Goal: Information Seeking & Learning: Check status

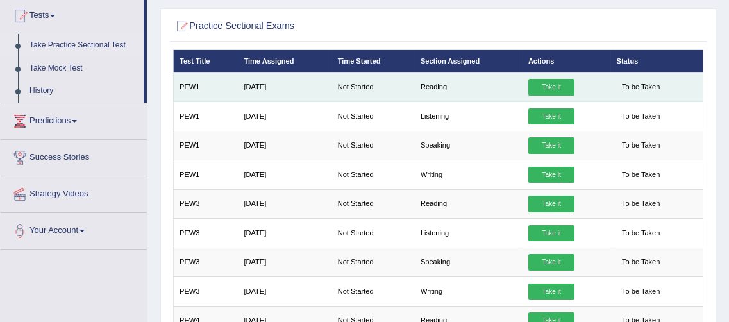
click at [549, 88] on link "Take it" at bounding box center [551, 87] width 46 height 17
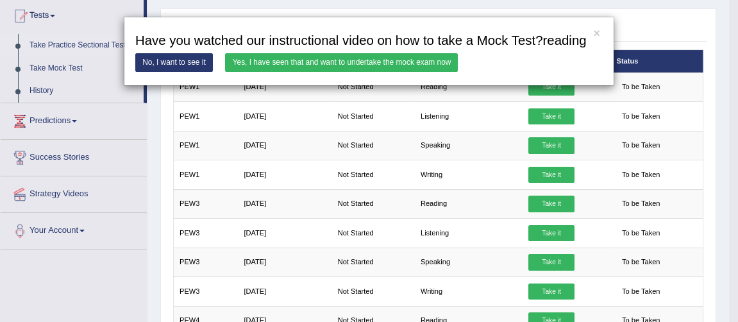
click at [356, 62] on link "Yes, I have seen that and want to undertake the mock exam now" at bounding box center [341, 62] width 233 height 19
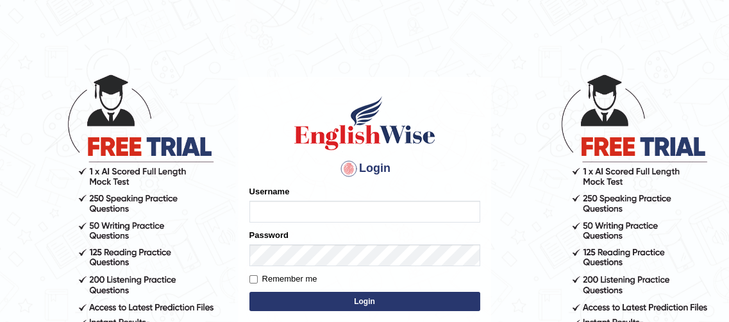
type input "Oyeku"
click at [369, 299] on button "Login" at bounding box center [364, 301] width 231 height 19
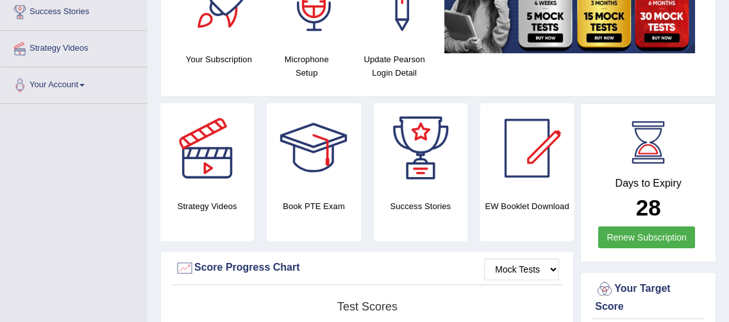
scroll to position [233, 0]
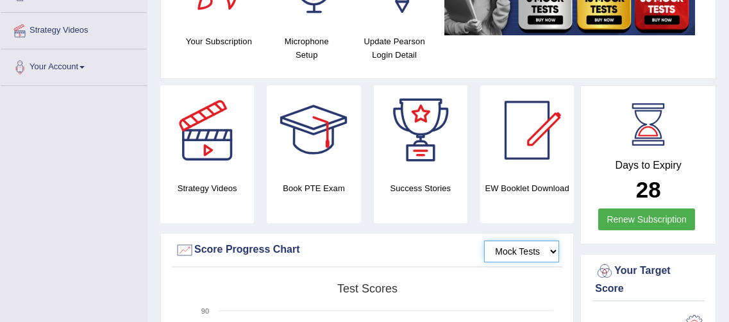
click at [550, 251] on select "Mock Tests" at bounding box center [521, 251] width 75 height 22
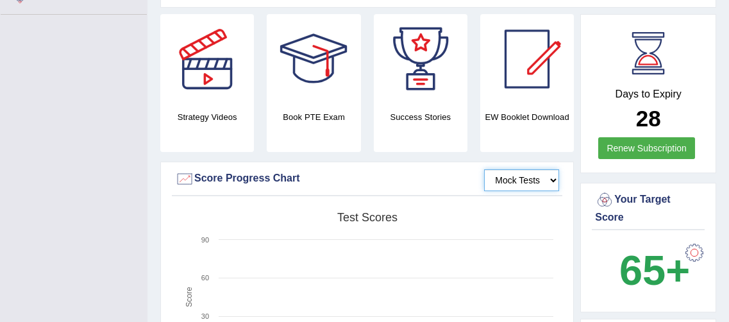
scroll to position [311, 0]
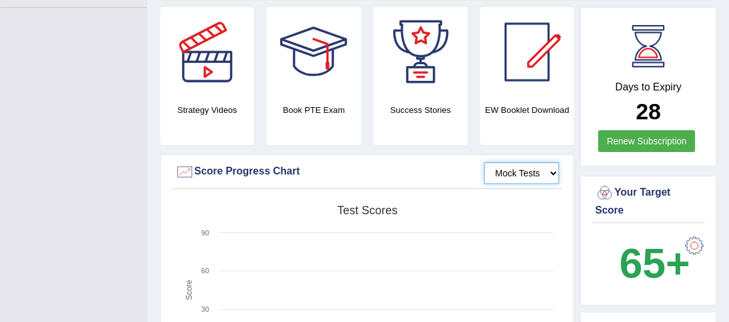
click at [521, 215] on rect at bounding box center [367, 298] width 385 height 199
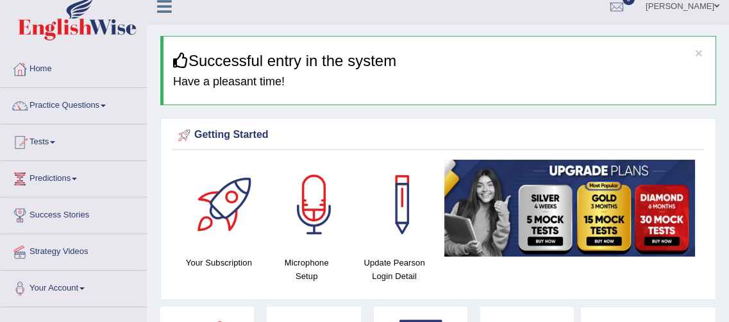
scroll to position [0, 0]
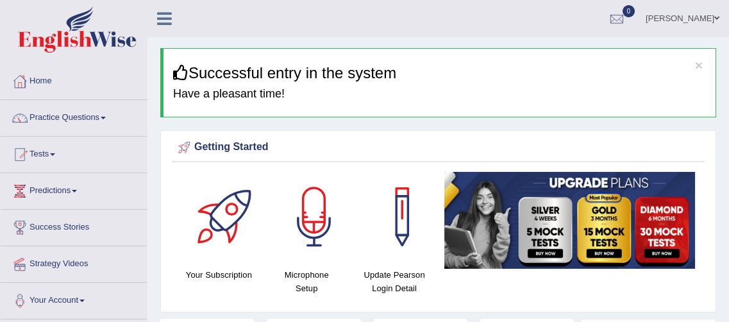
click at [106, 117] on span at bounding box center [103, 118] width 5 height 3
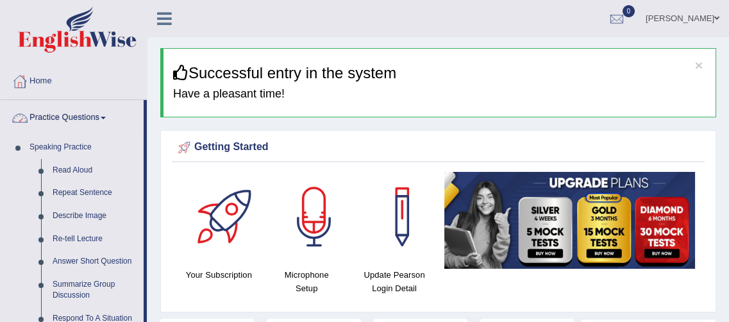
click at [106, 117] on span at bounding box center [103, 118] width 5 height 3
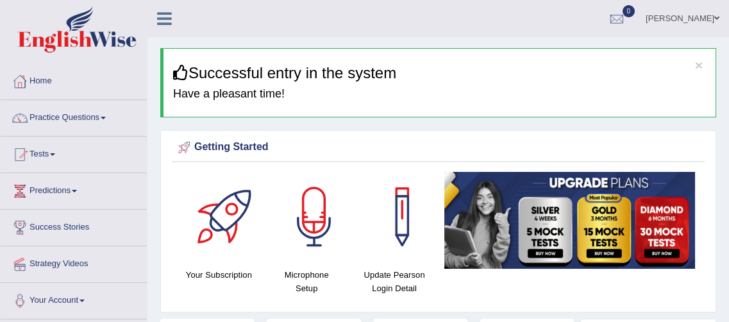
click at [55, 153] on span at bounding box center [52, 154] width 5 height 3
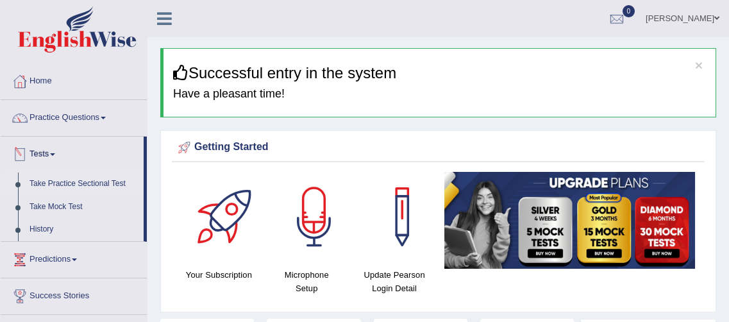
click at [108, 185] on link "Take Practice Sectional Test" at bounding box center [84, 183] width 120 height 23
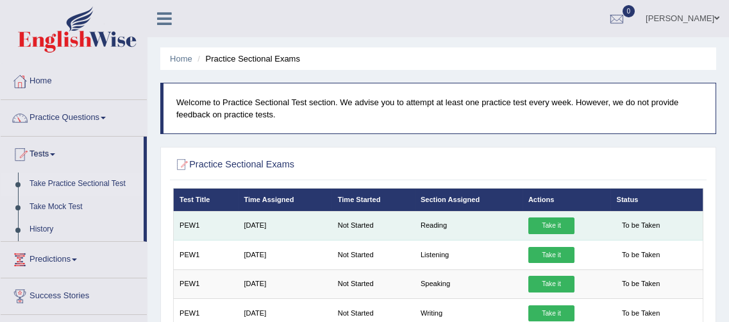
click at [540, 230] on link "Take it" at bounding box center [551, 225] width 46 height 17
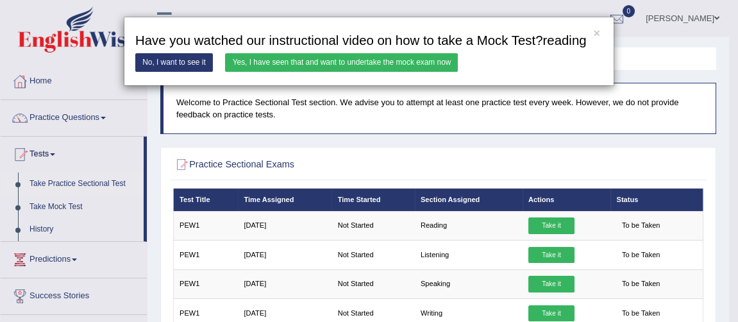
click at [360, 63] on link "Yes, I have seen that and want to undertake the mock exam now" at bounding box center [341, 62] width 233 height 19
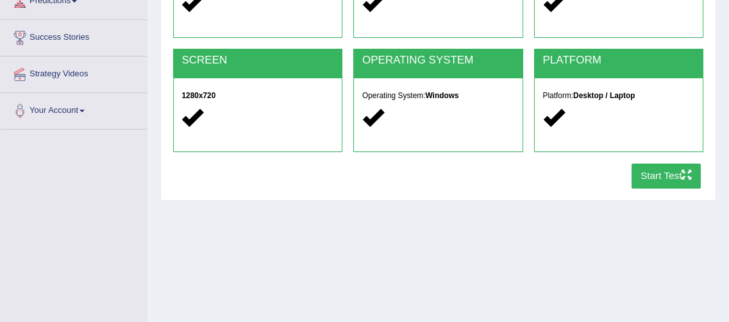
scroll to position [183, 0]
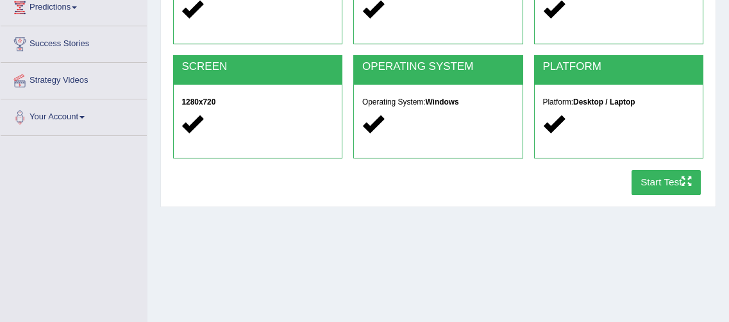
click at [662, 186] on button "Start Test" at bounding box center [666, 182] width 70 height 25
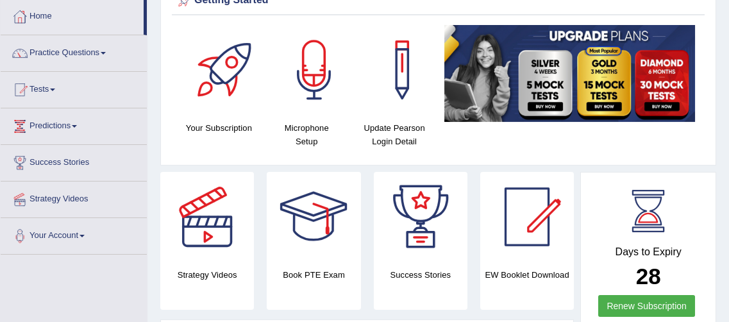
scroll to position [62, 0]
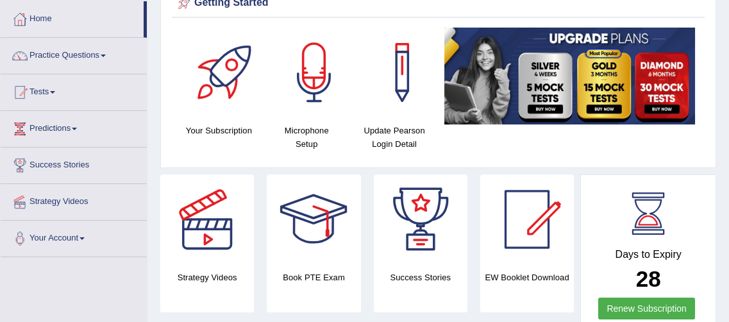
click at [106, 54] on span at bounding box center [103, 55] width 5 height 3
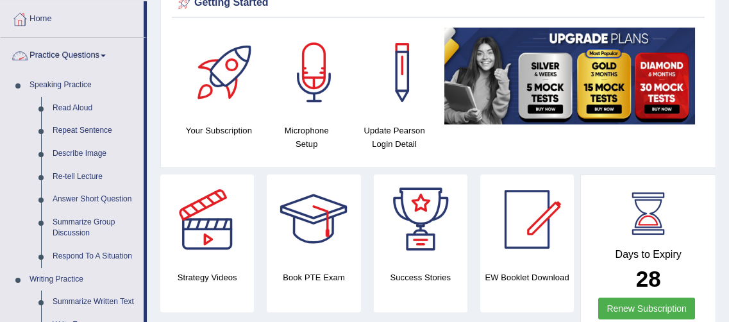
click at [106, 54] on span at bounding box center [103, 55] width 5 height 3
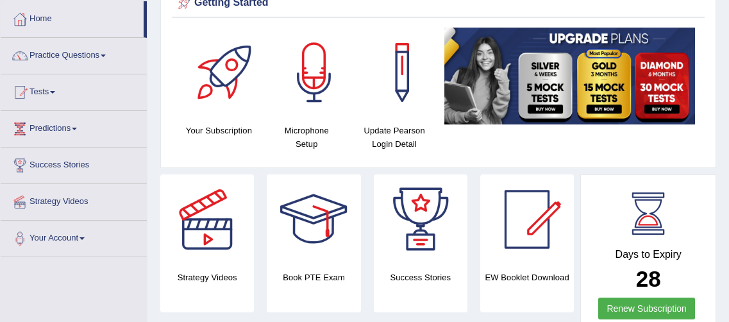
click at [55, 91] on span at bounding box center [52, 92] width 5 height 3
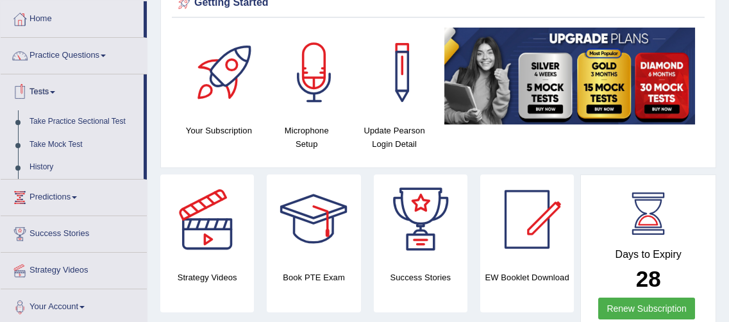
click at [110, 121] on link "Take Practice Sectional Test" at bounding box center [84, 121] width 120 height 23
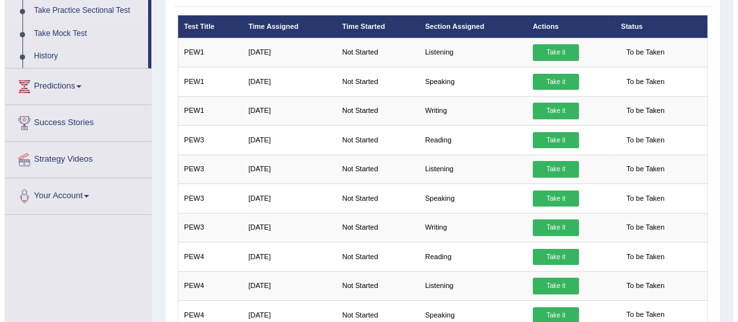
scroll to position [162, 0]
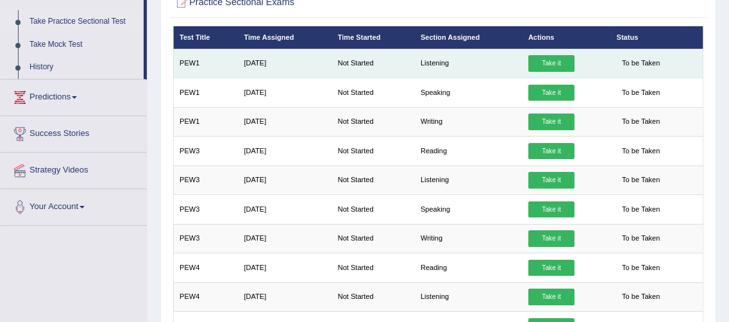
click at [556, 60] on link "Take it" at bounding box center [551, 63] width 46 height 17
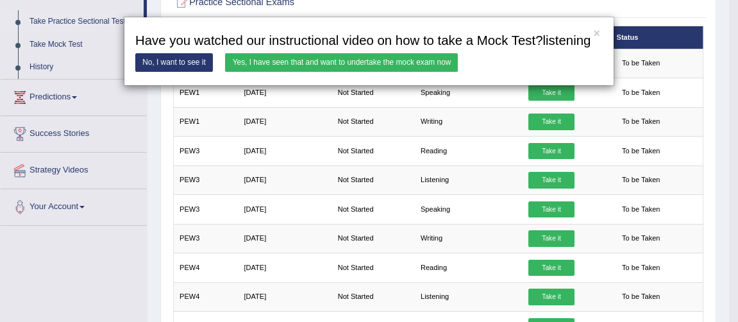
click at [390, 62] on link "Yes, I have seen that and want to undertake the mock exam now" at bounding box center [341, 62] width 233 height 19
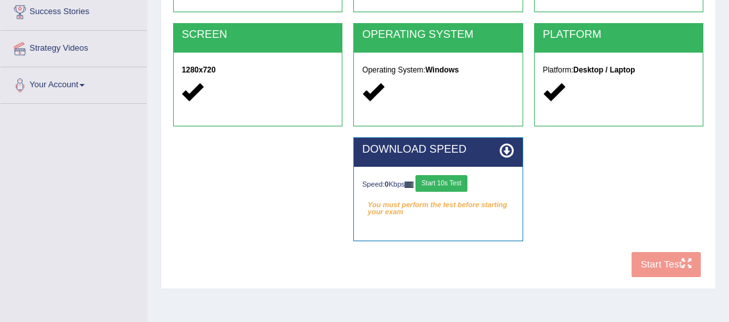
scroll to position [219, 0]
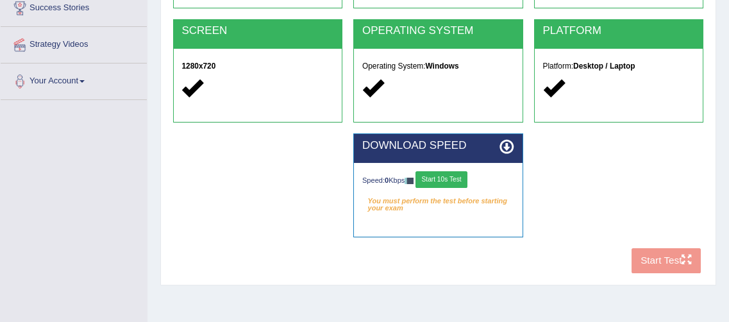
click at [667, 260] on div "COOKIES Cookies Enabled JAVASCRIPT Javascript Enabled BROWSER Browser: Chrome S…" at bounding box center [438, 92] width 536 height 374
click at [669, 264] on div "COOKIES Cookies Enabled JAVASCRIPT Javascript Enabled BROWSER Browser: Chrome S…" at bounding box center [438, 92] width 536 height 374
click at [464, 82] on div at bounding box center [438, 88] width 152 height 24
click at [625, 65] on strong "Desktop / Laptop" at bounding box center [604, 66] width 62 height 9
click at [452, 177] on button "Start 10s Test" at bounding box center [441, 179] width 52 height 17
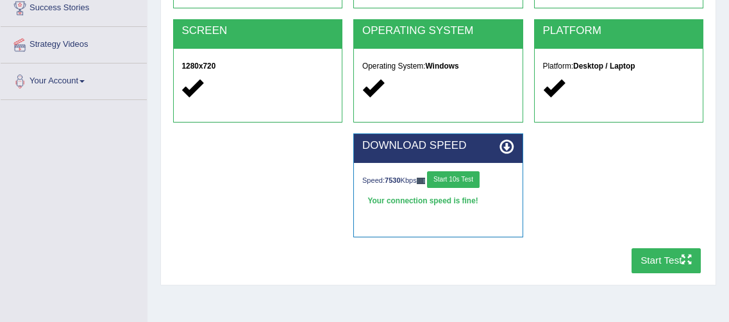
click at [670, 263] on button "Start Test" at bounding box center [666, 260] width 70 height 25
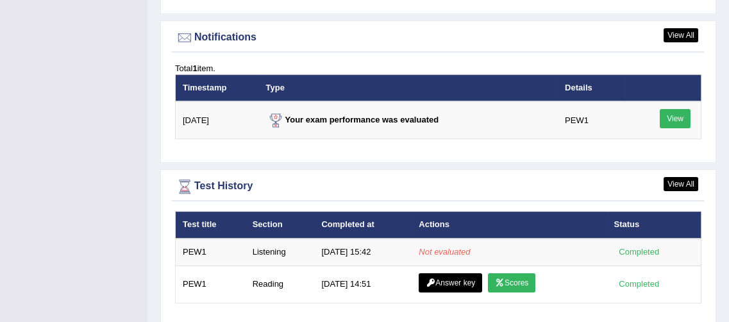
scroll to position [1567, 0]
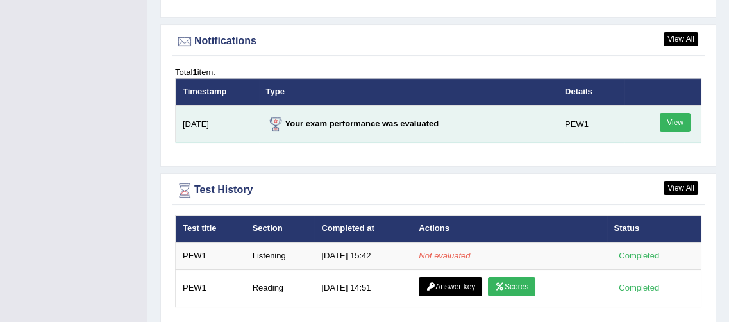
click at [674, 113] on link "View" at bounding box center [674, 122] width 31 height 19
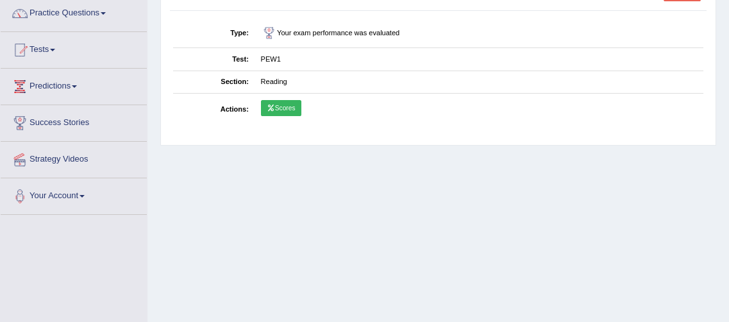
scroll to position [104, 0]
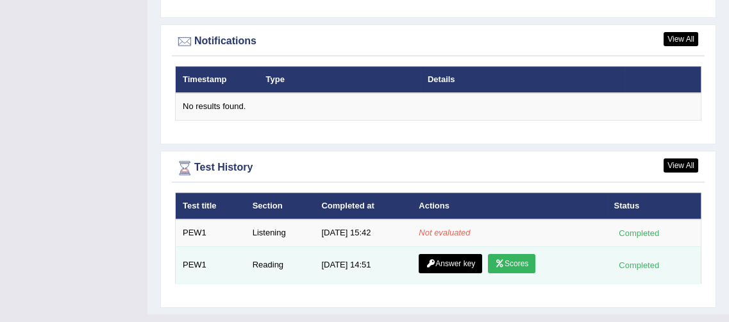
click at [453, 254] on link "Answer key" at bounding box center [449, 263] width 63 height 19
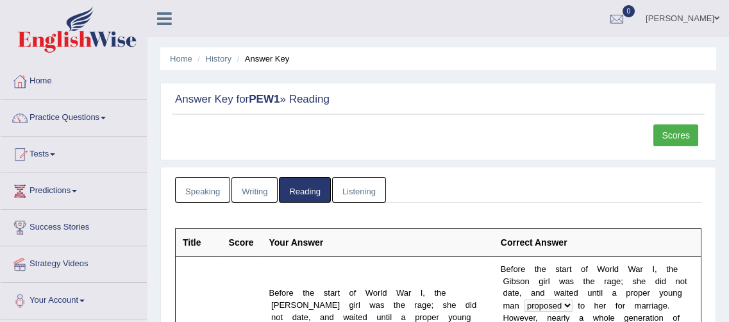
click at [354, 188] on link "Listening" at bounding box center [359, 190] width 54 height 26
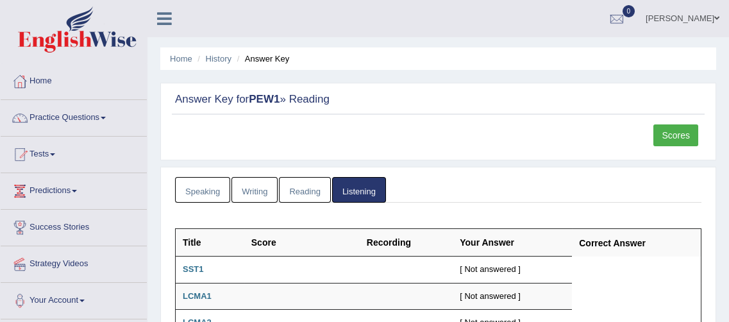
click at [681, 135] on link "Scores" at bounding box center [675, 135] width 45 height 22
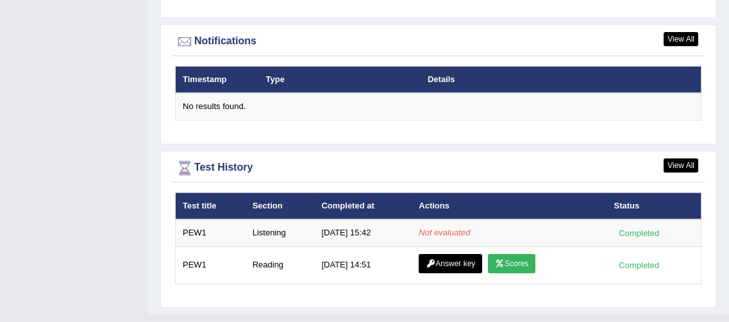
scroll to position [1569, 0]
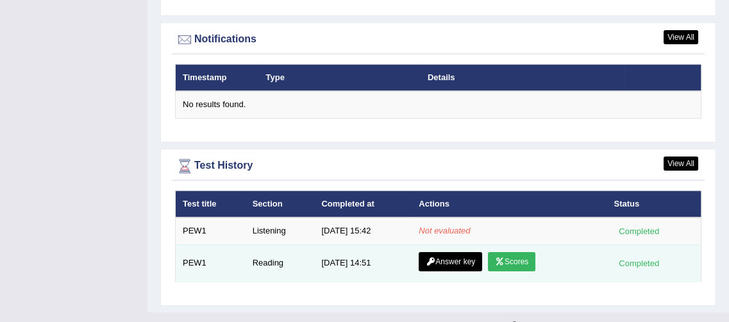
click at [504, 252] on link "Scores" at bounding box center [511, 261] width 47 height 19
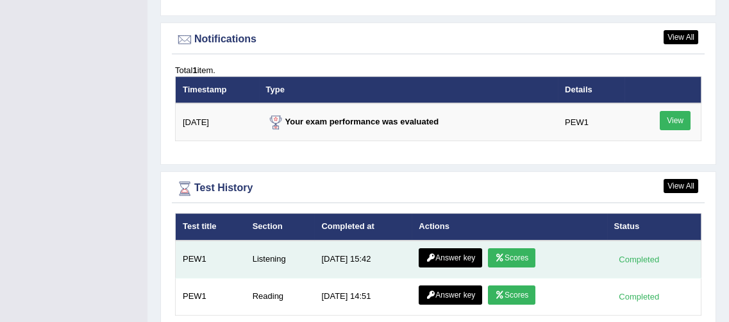
click at [458, 248] on link "Answer key" at bounding box center [449, 257] width 63 height 19
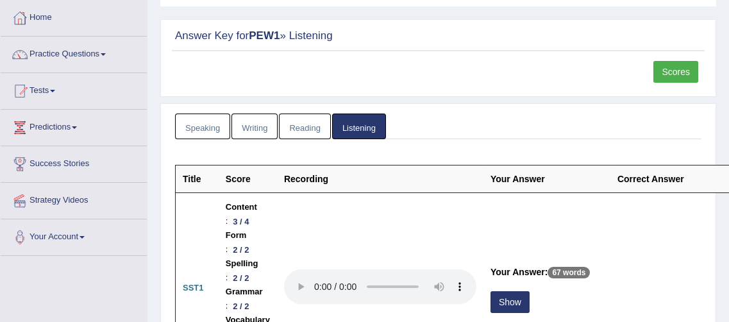
scroll to position [46, 0]
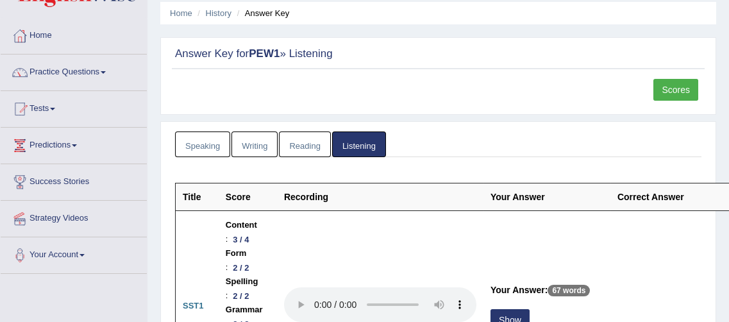
click at [679, 89] on link "Scores" at bounding box center [675, 90] width 45 height 22
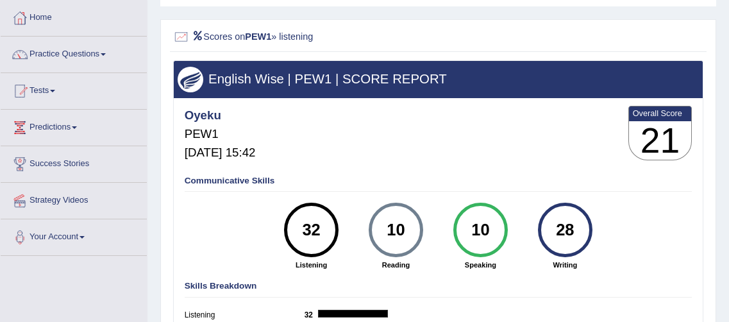
scroll to position [60, 0]
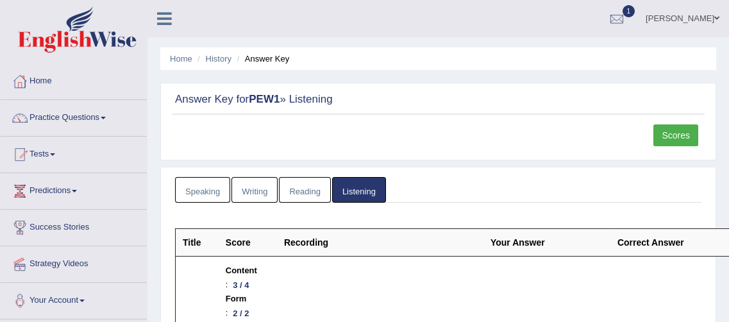
click at [674, 137] on link "Scores" at bounding box center [675, 135] width 45 height 22
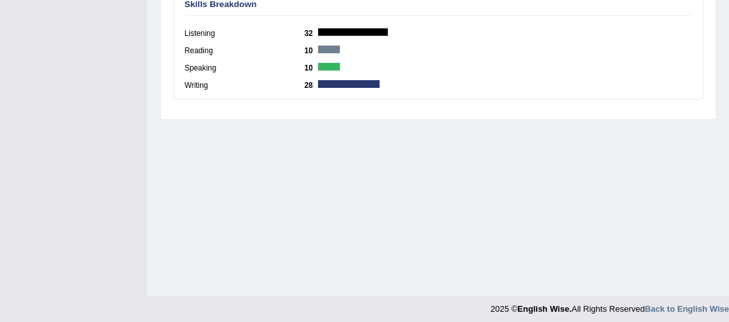
scroll to position [351, 0]
